Goal: Task Accomplishment & Management: Use online tool/utility

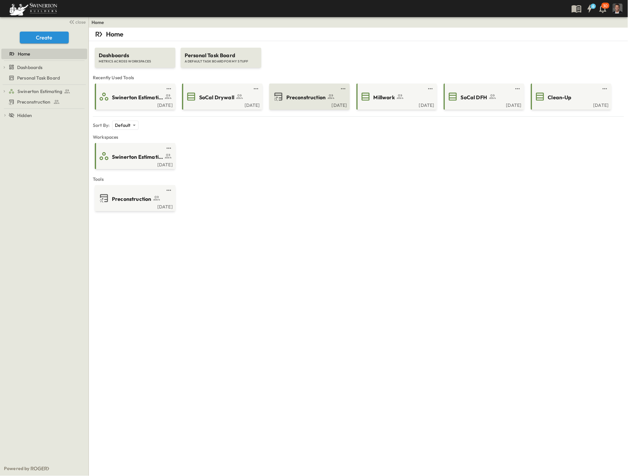
click at [292, 102] on div "Preconstruction" at bounding box center [308, 96] width 71 height 11
